Goal: Information Seeking & Learning: Learn about a topic

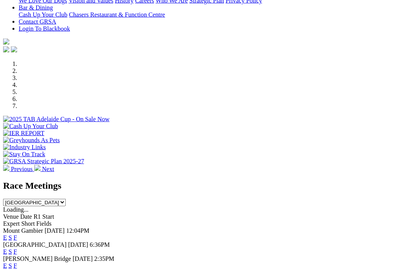
scroll to position [186, 0]
click at [17, 248] on link "F" at bounding box center [16, 251] width 4 height 7
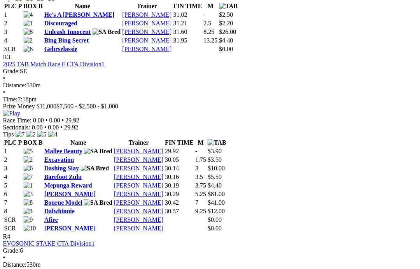
scroll to position [616, 0]
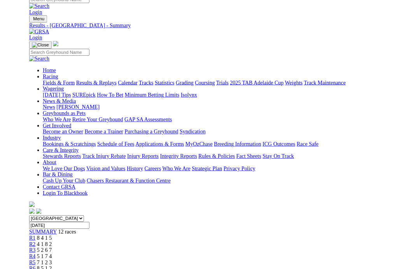
scroll to position [625, 0]
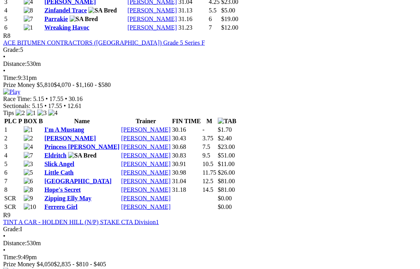
scroll to position [1439, 0]
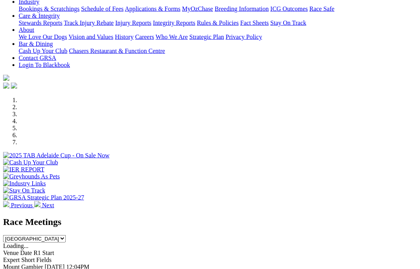
scroll to position [150, 0]
